Goal: Task Accomplishment & Management: Use online tool/utility

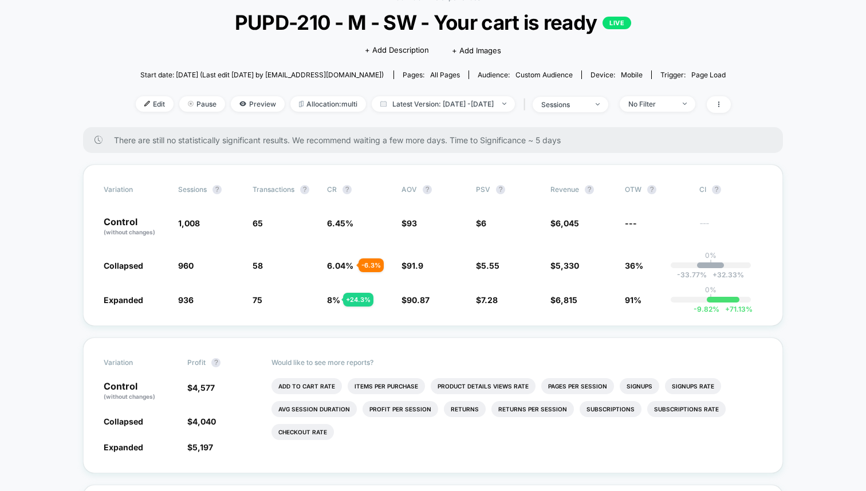
scroll to position [67, 0]
click at [308, 432] on li "Checkout Rate" at bounding box center [303, 431] width 62 height 16
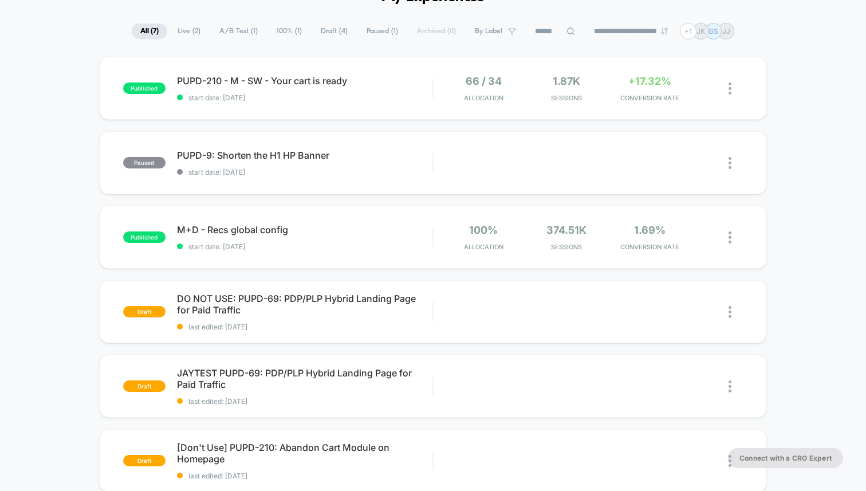
scroll to position [76, 0]
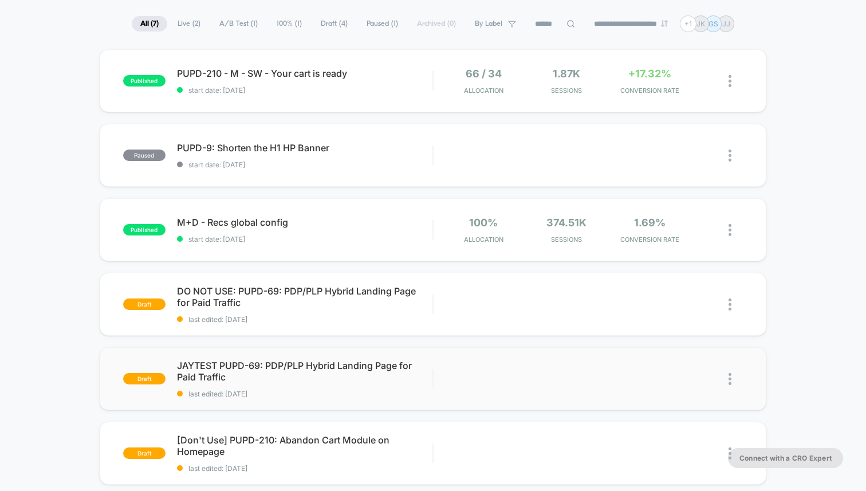
click at [730, 384] on img at bounding box center [730, 379] width 3 height 12
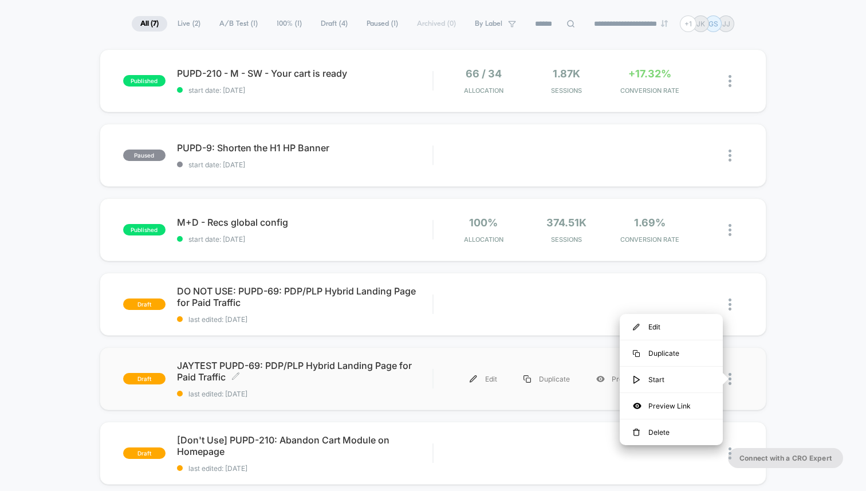
click at [312, 363] on span "JAYTEST PUPD-69: PDP/PLP Hybrid Landing Page for Paid Traffic Click to edit exp…" at bounding box center [304, 371] width 255 height 23
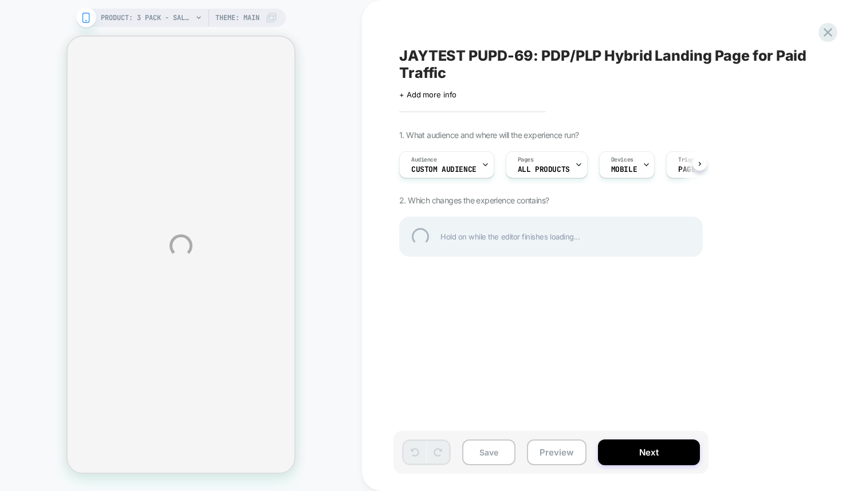
click at [467, 53] on div "JAYTEST PUPD-69: PDP/PLP Hybrid Landing Page for Paid Traffic" at bounding box center [608, 64] width 418 height 34
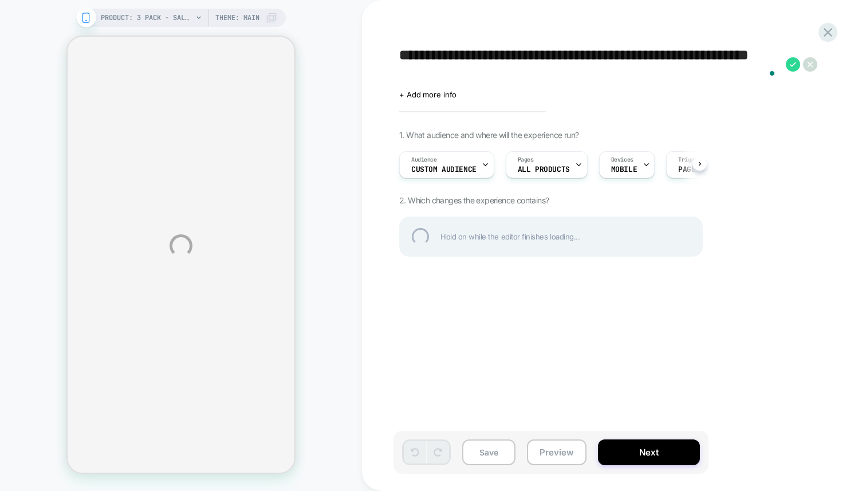
click at [467, 53] on textarea "**********" at bounding box center [589, 64] width 381 height 34
type textarea "**********"
click at [794, 64] on div "**********" at bounding box center [608, 64] width 418 height 34
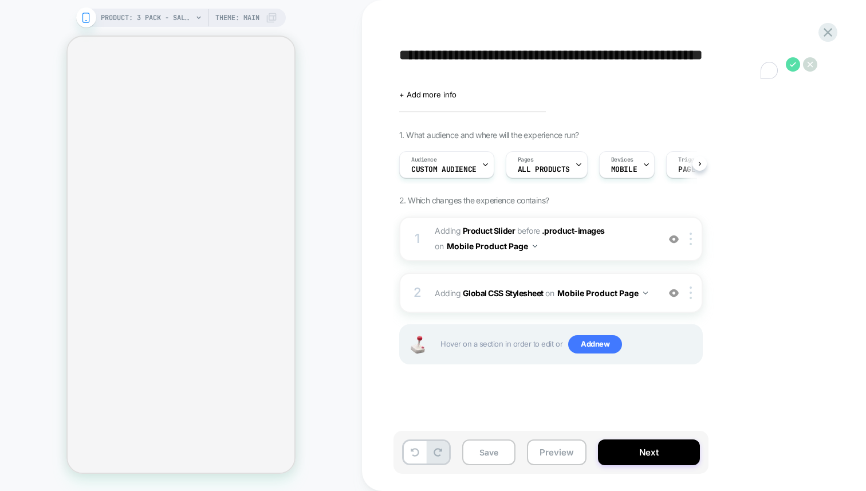
scroll to position [0, 1]
click at [793, 64] on icon at bounding box center [793, 64] width 6 height 5
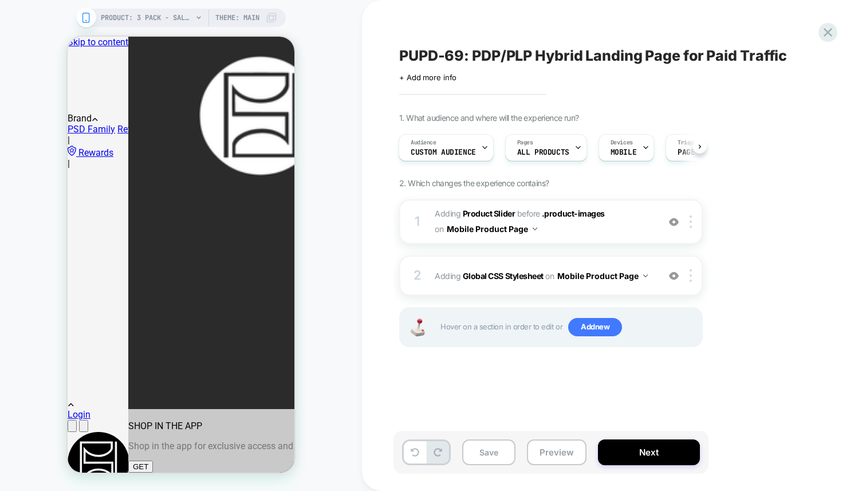
scroll to position [0, 0]
click at [491, 454] on button "Save" at bounding box center [488, 452] width 53 height 26
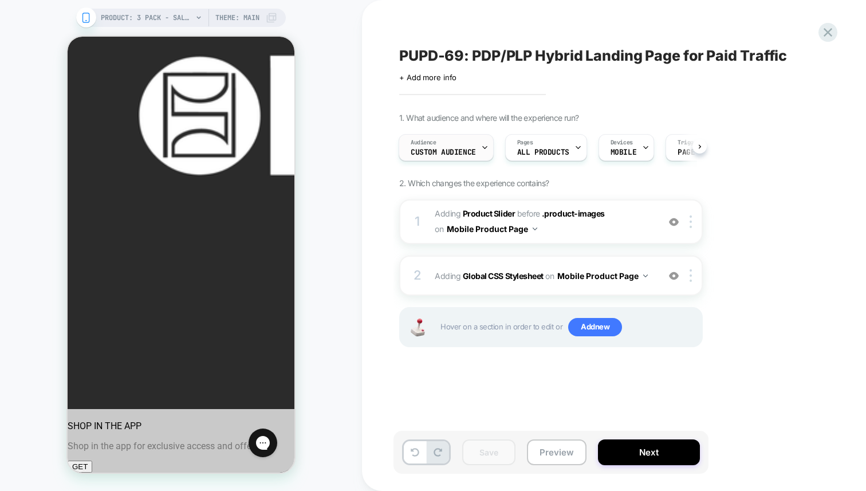
click at [484, 143] on div at bounding box center [484, 148] width 7 height 26
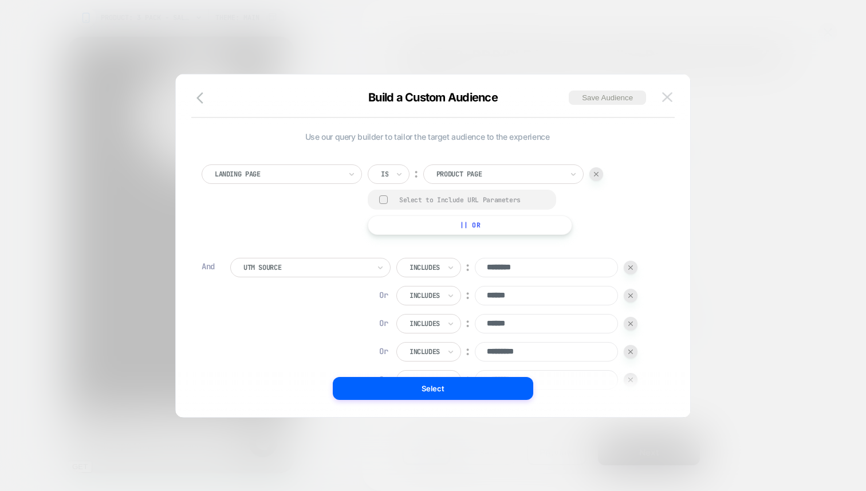
click at [668, 104] on button at bounding box center [667, 97] width 17 height 17
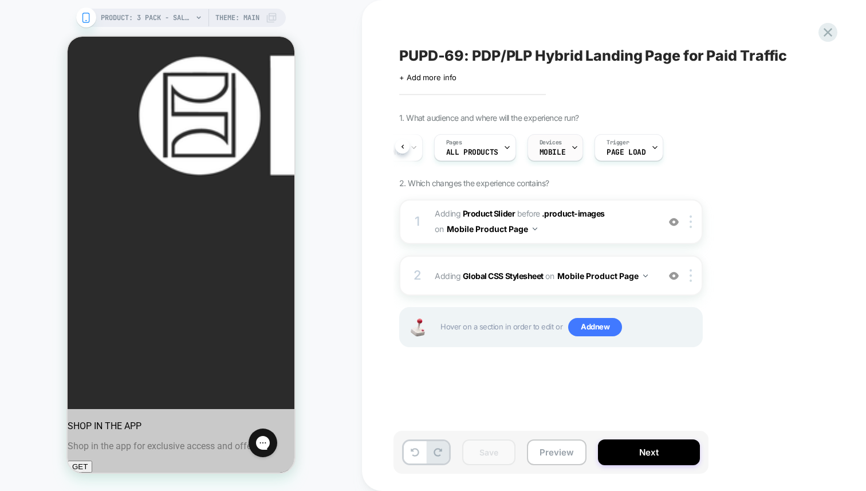
scroll to position [0, 73]
click at [638, 453] on button "Next" at bounding box center [649, 452] width 102 height 26
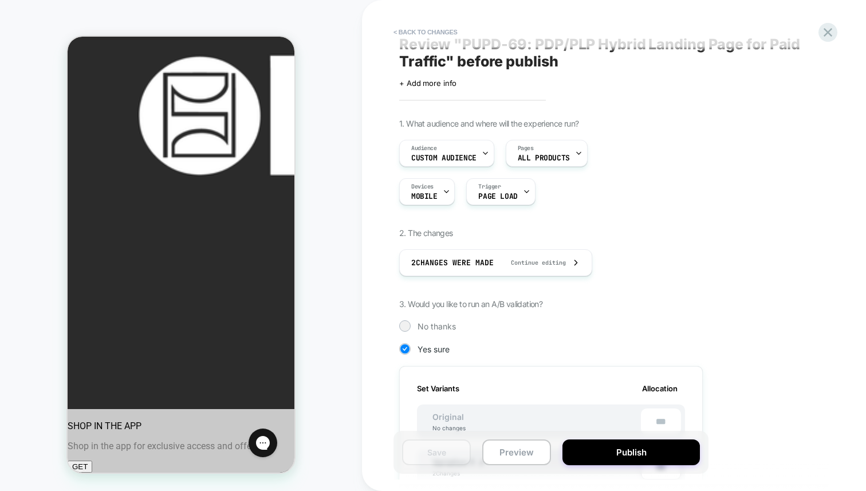
scroll to position [0, 0]
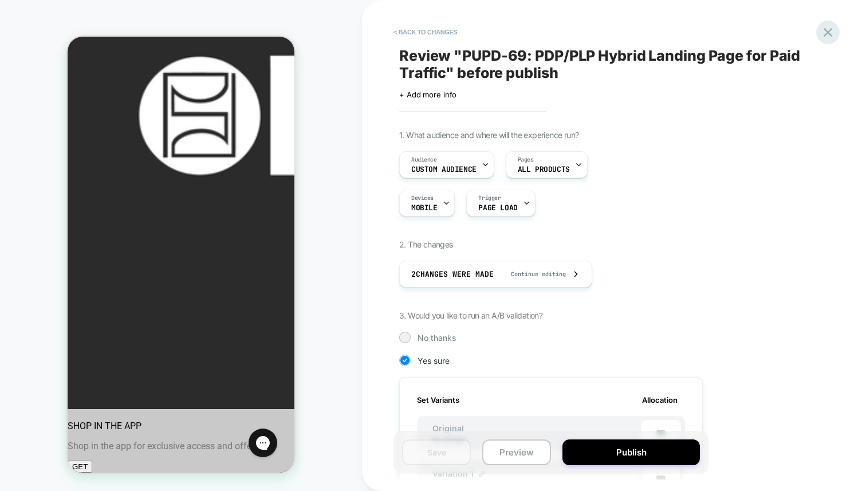
click at [827, 35] on icon at bounding box center [827, 32] width 15 height 15
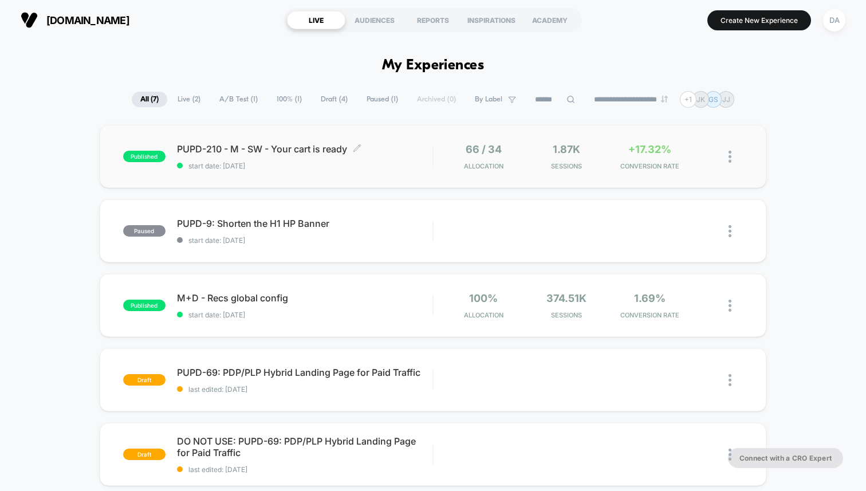
click at [283, 147] on span "PUPD-210 - M - SW - Your cart is ready Click to edit experience details" at bounding box center [304, 148] width 255 height 11
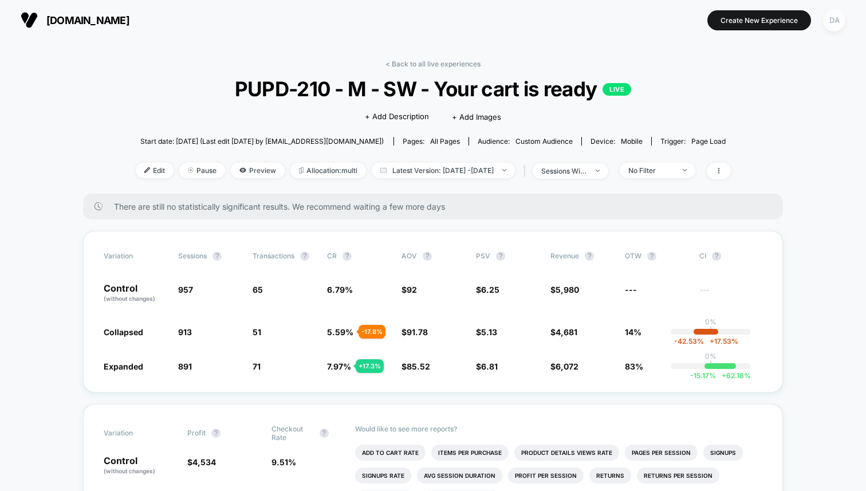
click at [835, 20] on div "DA" at bounding box center [834, 20] width 22 height 22
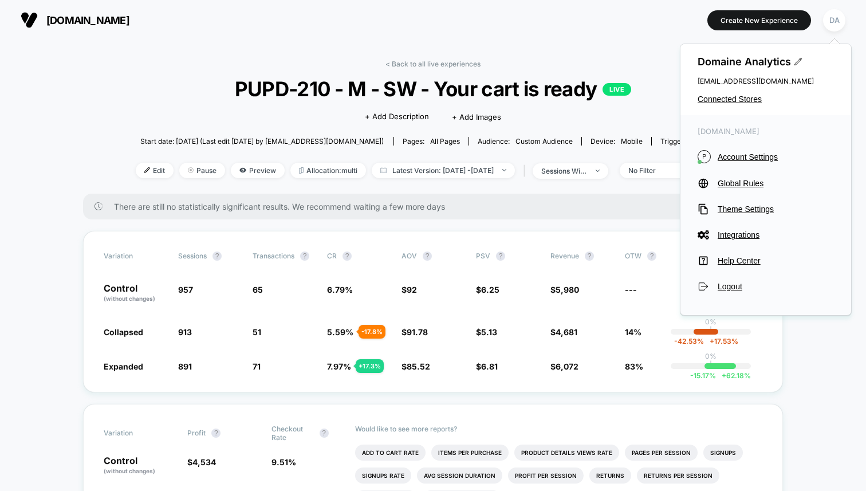
click at [62, 21] on span "[DOMAIN_NAME]" at bounding box center [87, 20] width 83 height 12
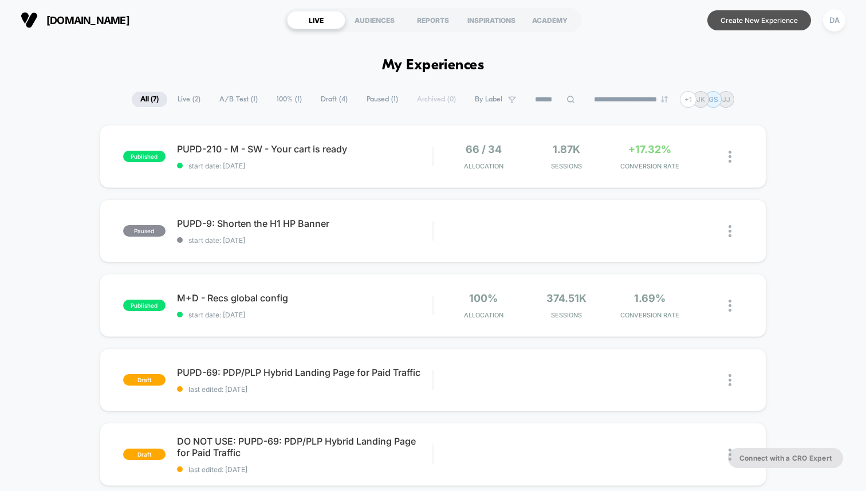
click at [750, 27] on button "Create New Experience" at bounding box center [759, 20] width 104 height 20
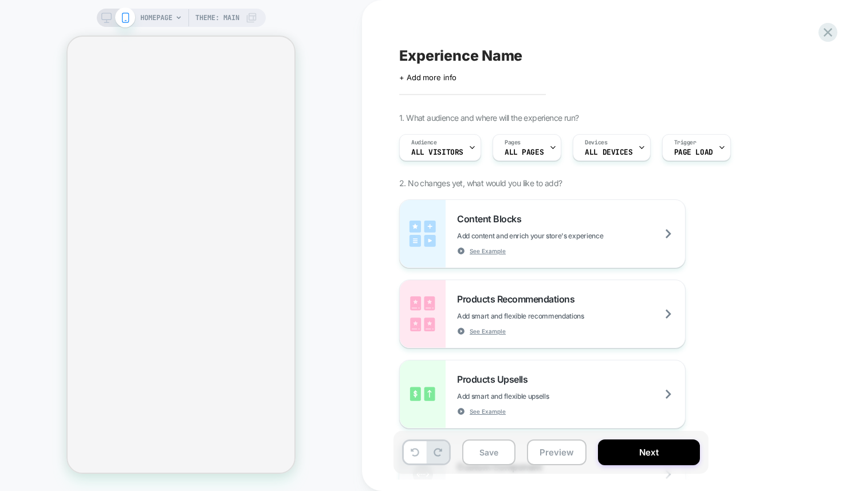
click at [454, 60] on span "Experience Name" at bounding box center [460, 55] width 123 height 17
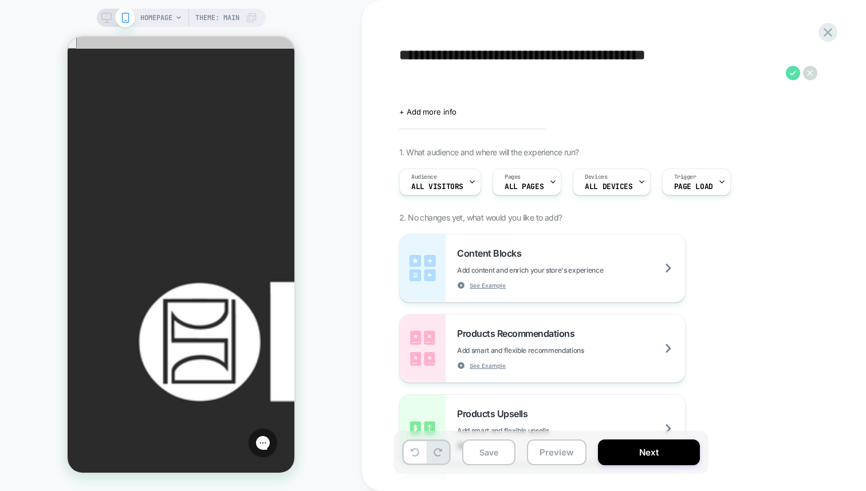
type textarea "**********"
click at [789, 74] on icon at bounding box center [793, 73] width 14 height 14
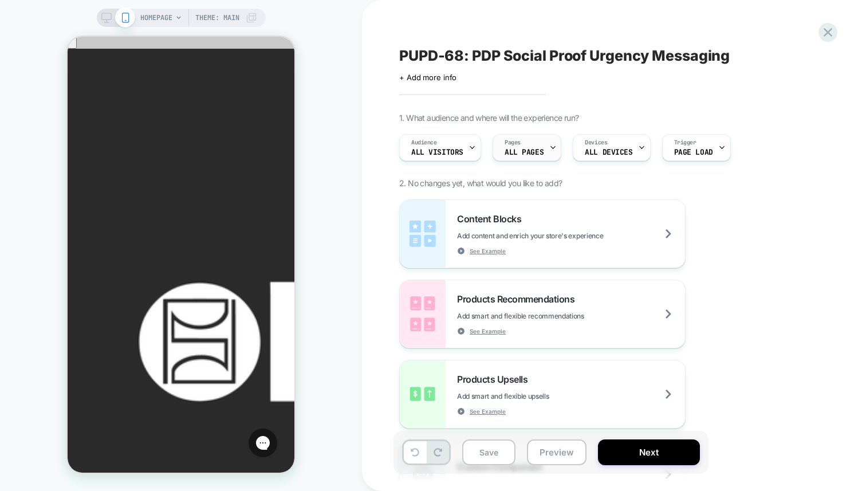
click at [543, 150] on div "Pages ALL PAGES" at bounding box center [524, 148] width 62 height 26
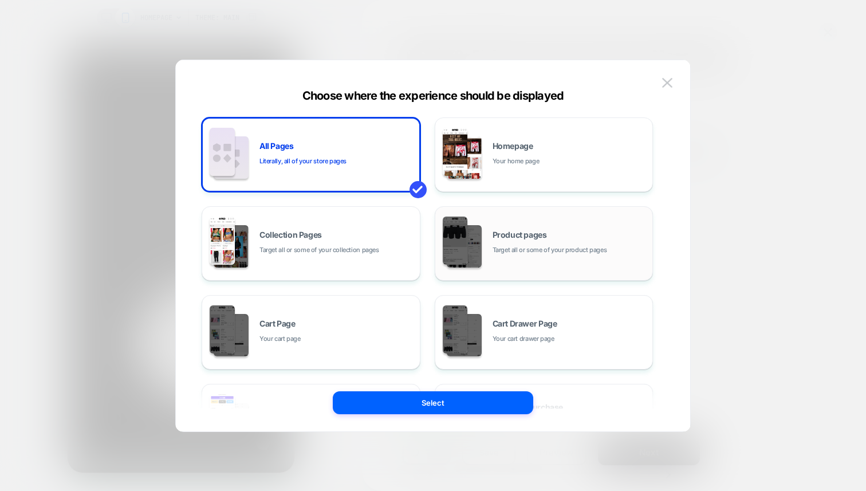
click at [524, 233] on span "Product pages" at bounding box center [520, 235] width 54 height 8
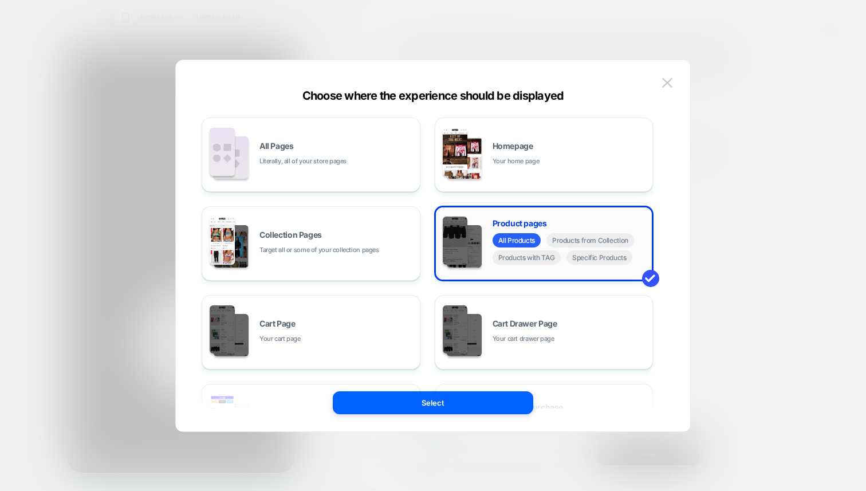
click at [528, 247] on div "All Products Products from Collection Products with TAG Specific Products" at bounding box center [570, 250] width 155 height 34
click at [479, 401] on button "Select" at bounding box center [433, 402] width 200 height 23
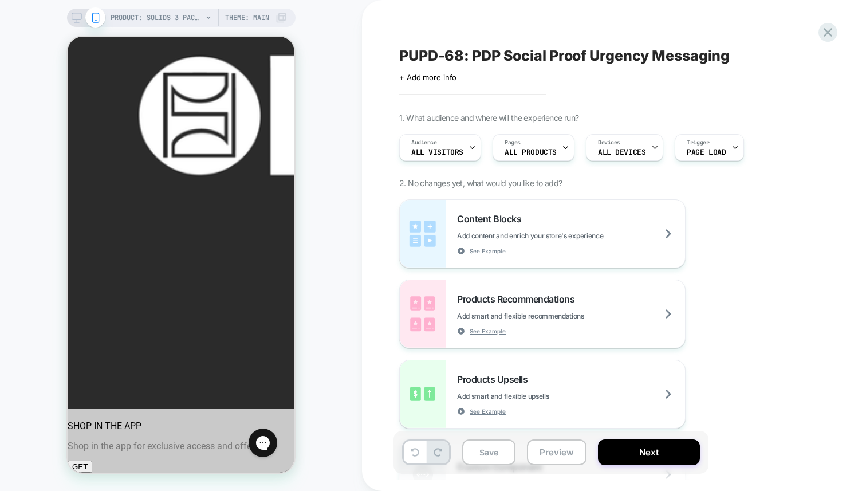
click at [72, 17] on icon at bounding box center [77, 18] width 10 height 10
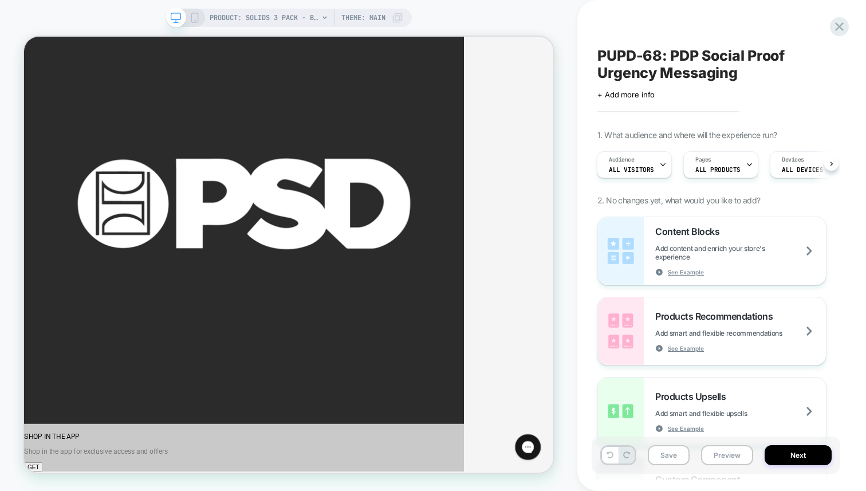
scroll to position [92, 0]
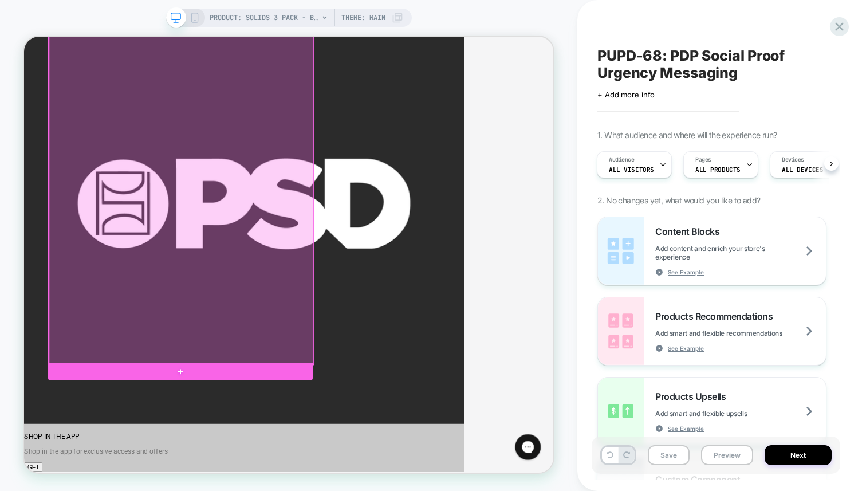
click at [184, 384] on div at bounding box center [233, 251] width 353 height 445
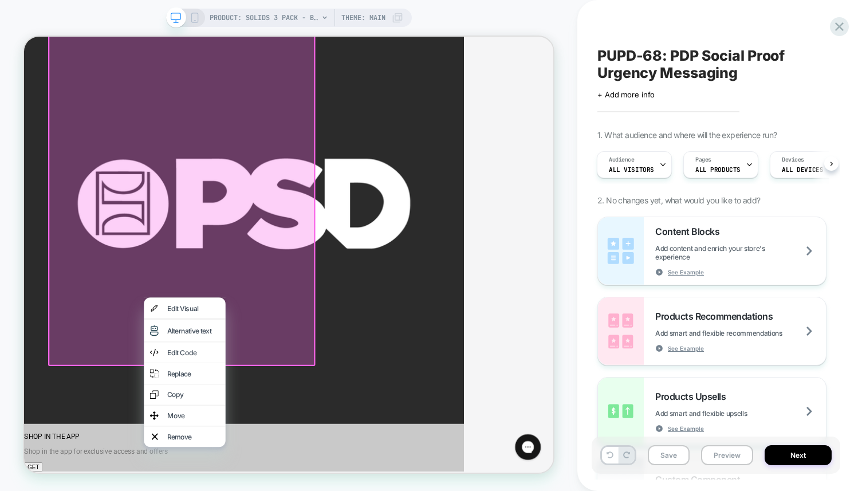
click div "( $54 value) ( $54 value) $45"
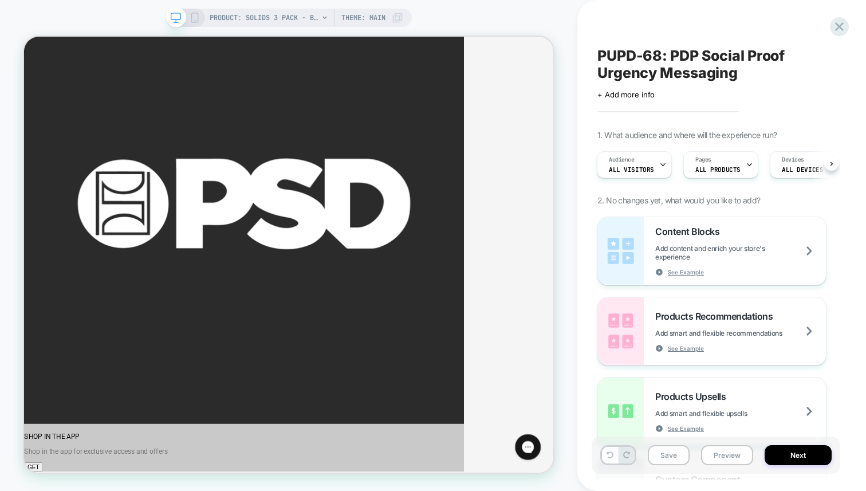
scroll to position [0, 0]
click at [196, 22] on rect at bounding box center [194, 17] width 6 height 9
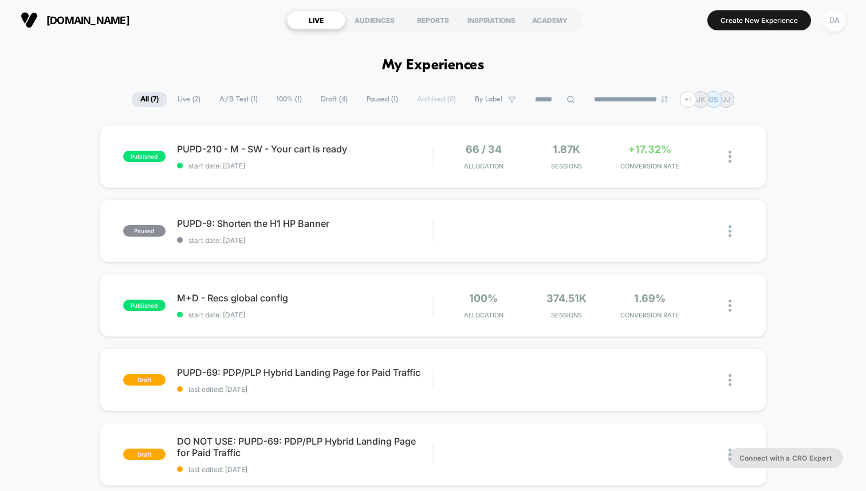
click at [829, 23] on div "DA" at bounding box center [834, 20] width 22 height 22
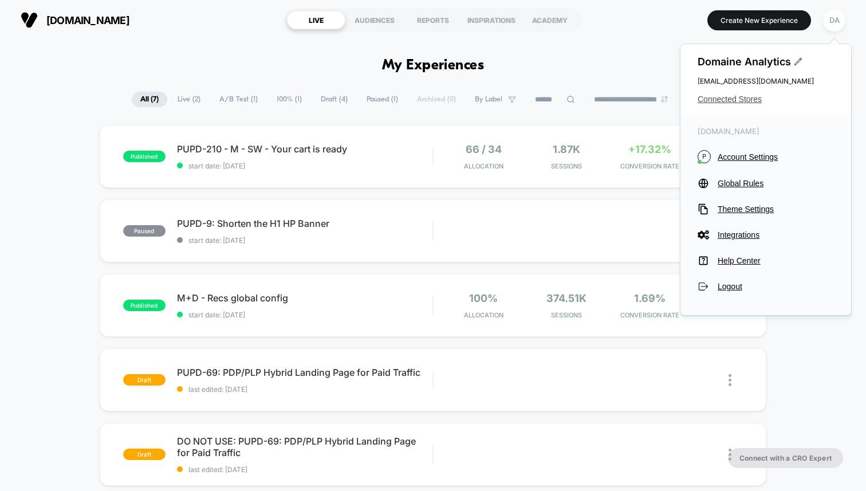
click at [719, 101] on span "Connected Stores" at bounding box center [766, 99] width 136 height 9
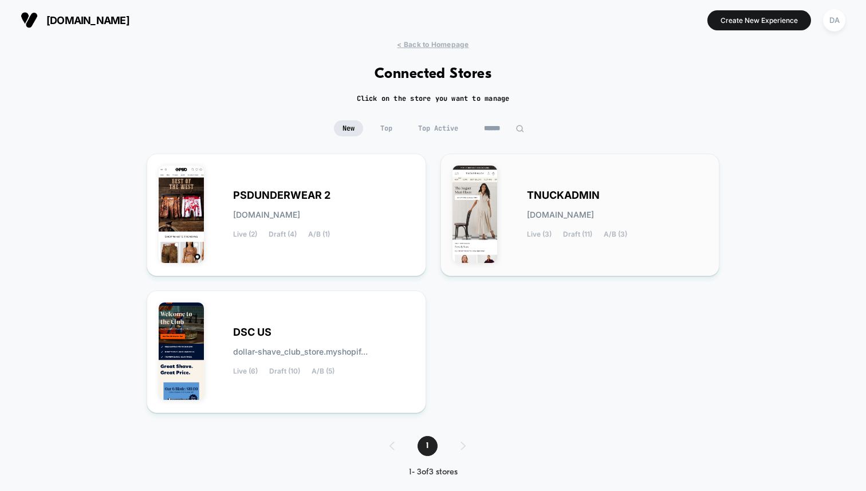
click at [539, 205] on div "TNUCKADMIN [DOMAIN_NAME] Live (3) Draft (11) A/B (3)" at bounding box center [617, 214] width 181 height 47
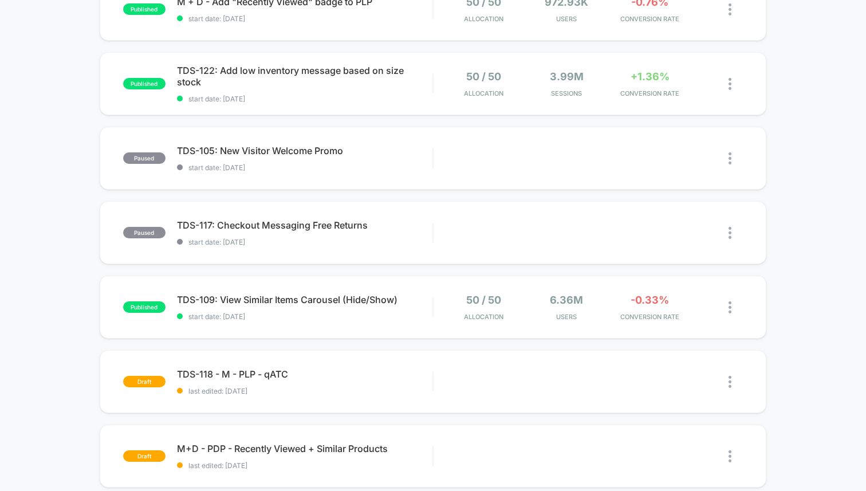
scroll to position [371, 0]
click at [539, 205] on div "paused TDS-117: Checkout Messaging Free Returns start date: [DATE] Edit Duplica…" at bounding box center [433, 231] width 667 height 63
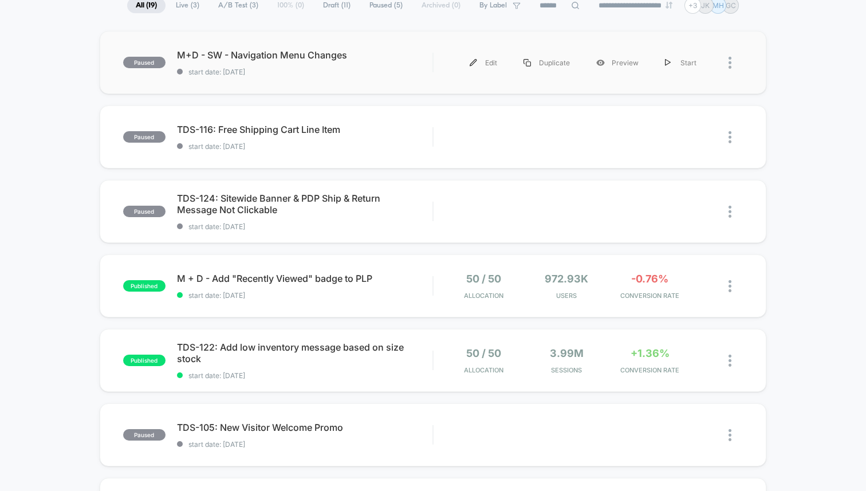
scroll to position [95, 0]
click at [251, 280] on span "M + D - Add "Recently Viewed" badge to PLP Click to edit experience details" at bounding box center [304, 277] width 255 height 11
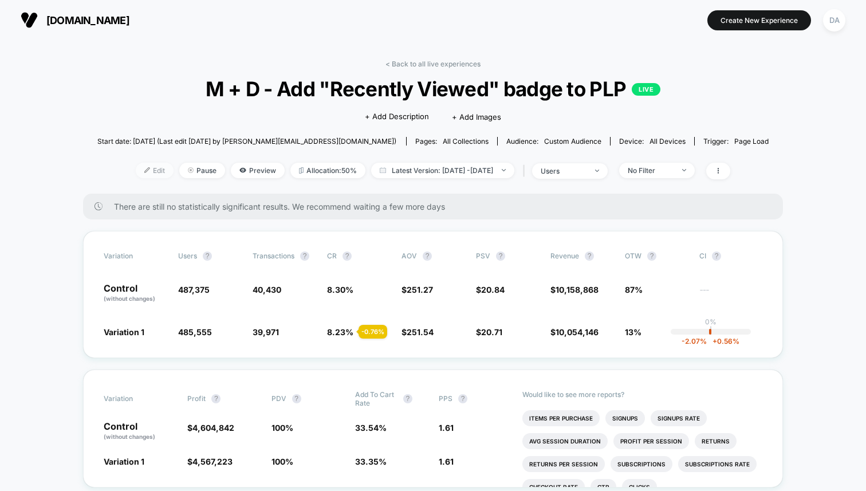
click at [136, 172] on span "Edit" at bounding box center [155, 170] width 38 height 15
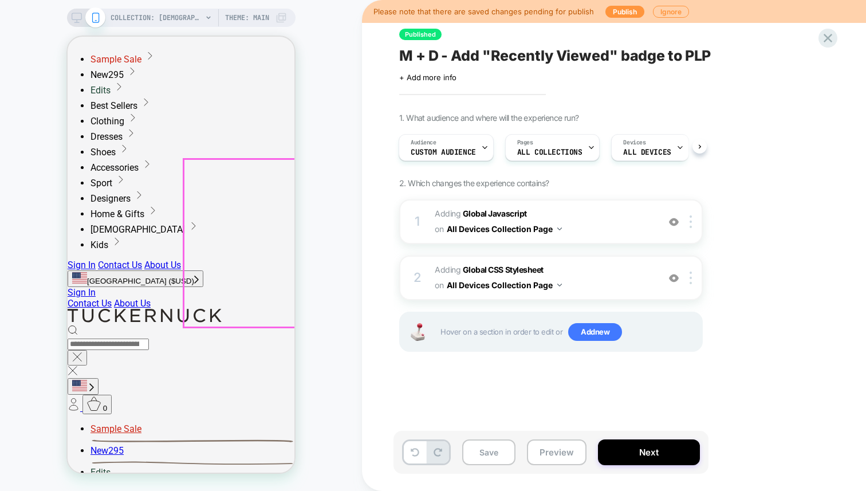
scroll to position [119, 0]
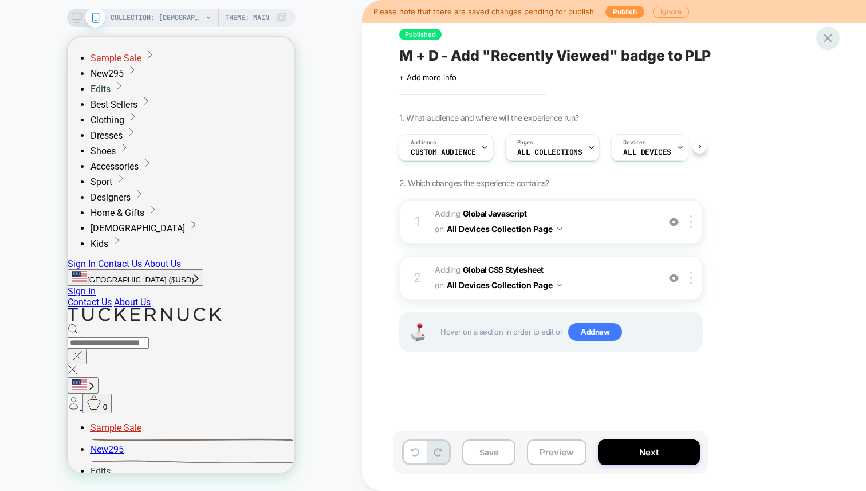
click at [828, 40] on icon at bounding box center [827, 37] width 15 height 15
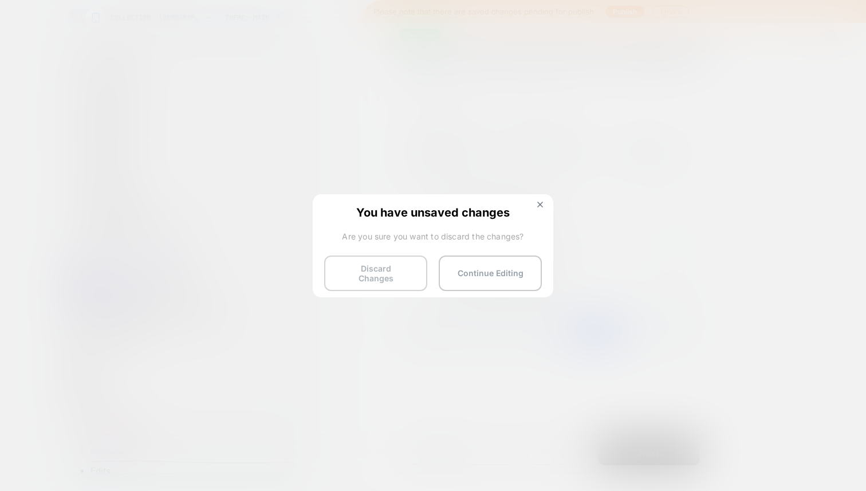
click at [392, 259] on button "Discard Changes" at bounding box center [375, 273] width 103 height 36
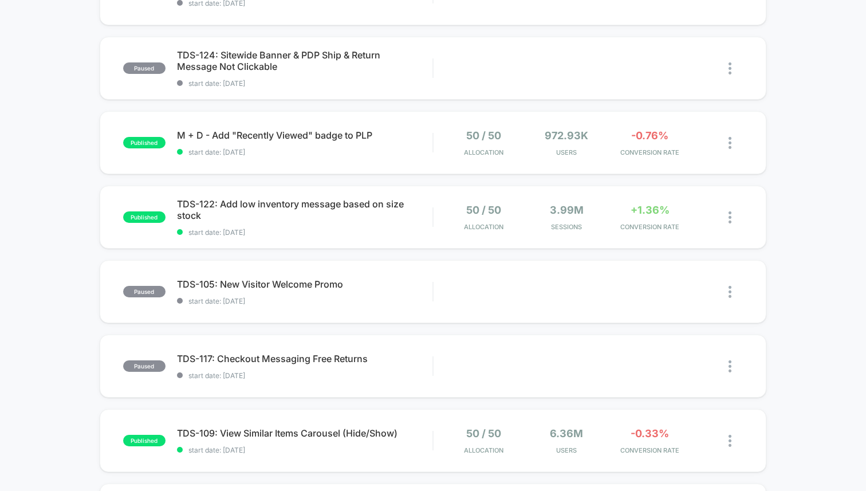
scroll to position [241, 0]
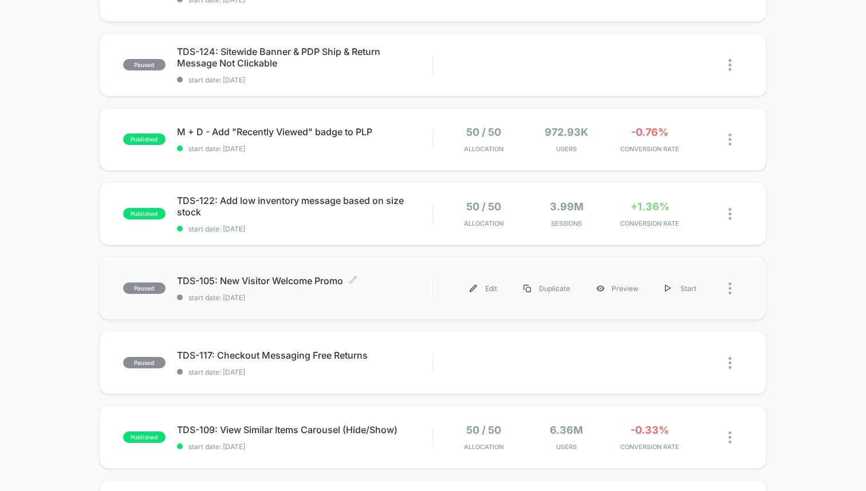
click at [300, 278] on span "TDS-105: New Visitor Welcome Promo Click to edit experience details" at bounding box center [304, 280] width 255 height 11
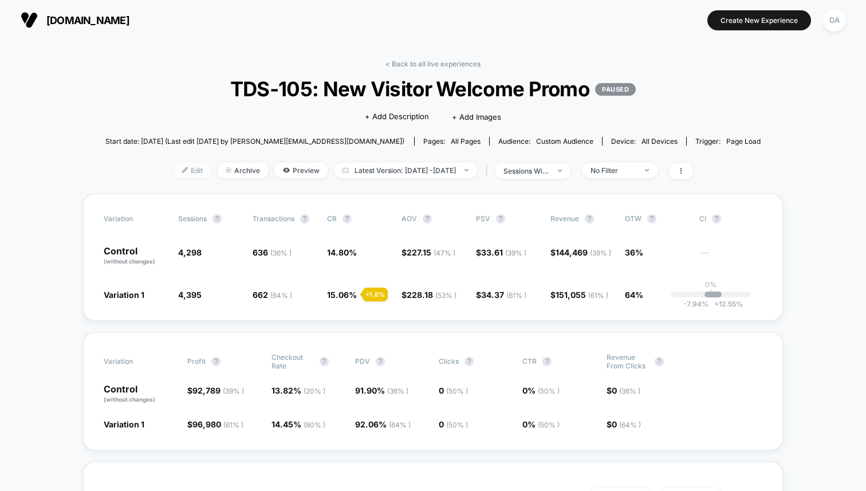
click at [179, 170] on span "Edit" at bounding box center [193, 170] width 38 height 15
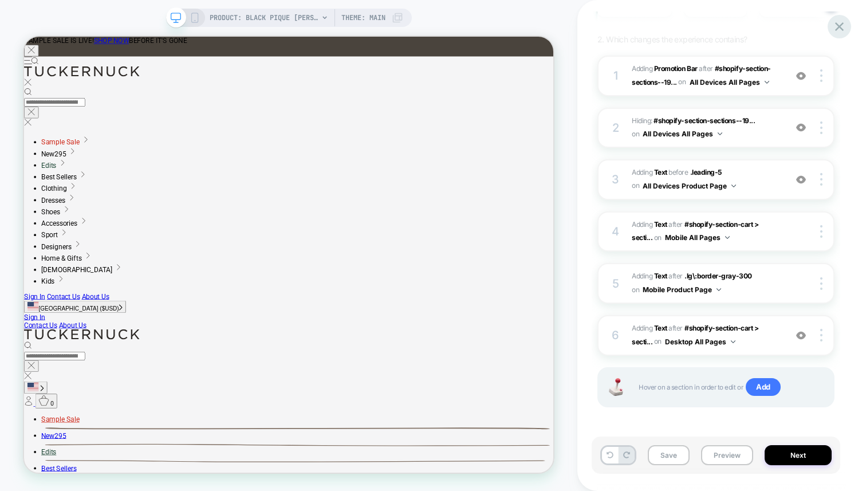
click at [840, 32] on icon at bounding box center [839, 26] width 15 height 15
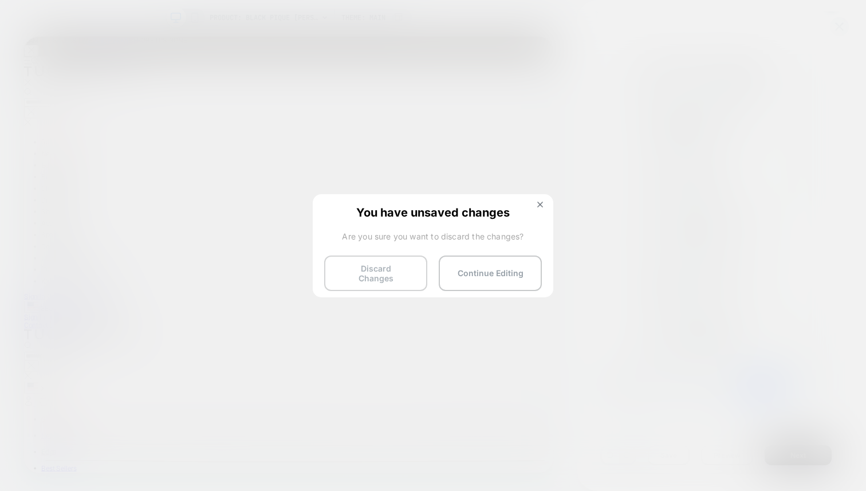
click at [379, 261] on button "Discard Changes" at bounding box center [375, 273] width 103 height 36
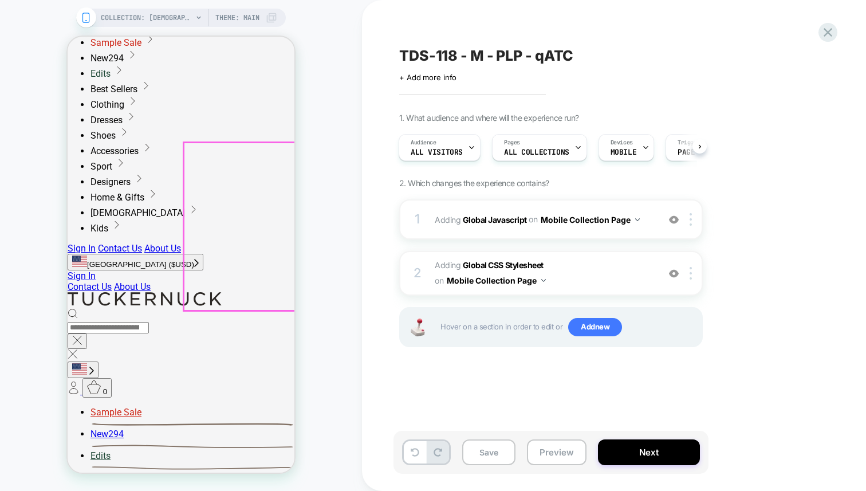
scroll to position [136, 0]
